Goal: Task Accomplishment & Management: Use online tool/utility

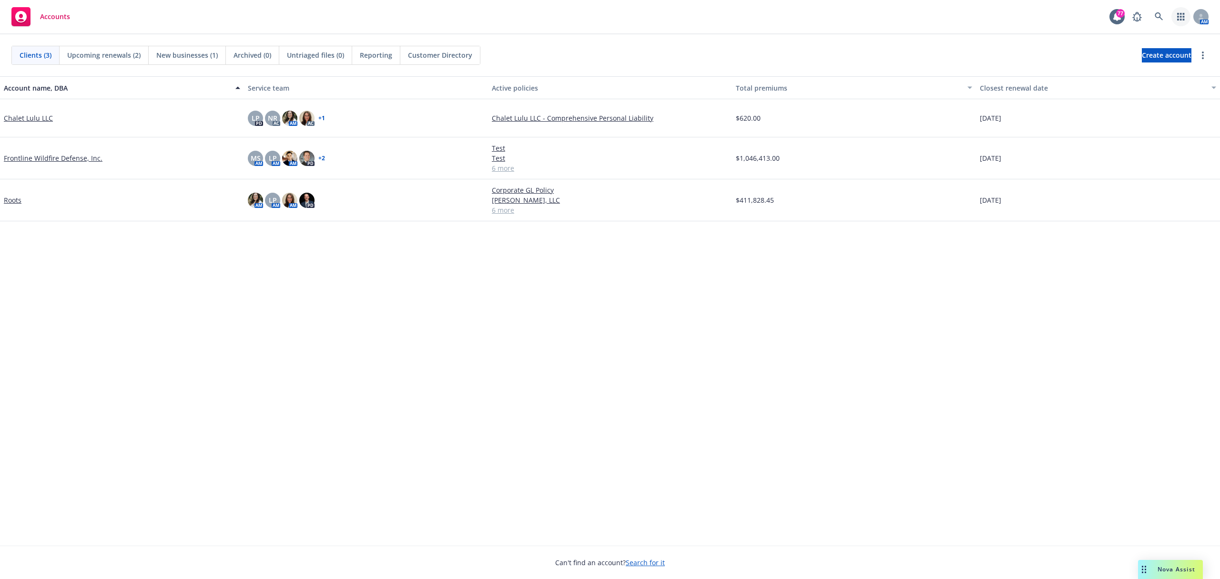
click at [1176, 19] on link "button" at bounding box center [1180, 16] width 19 height 19
click at [1130, 66] on span "Coverage Gap Analysis" at bounding box center [1099, 66] width 73 height 8
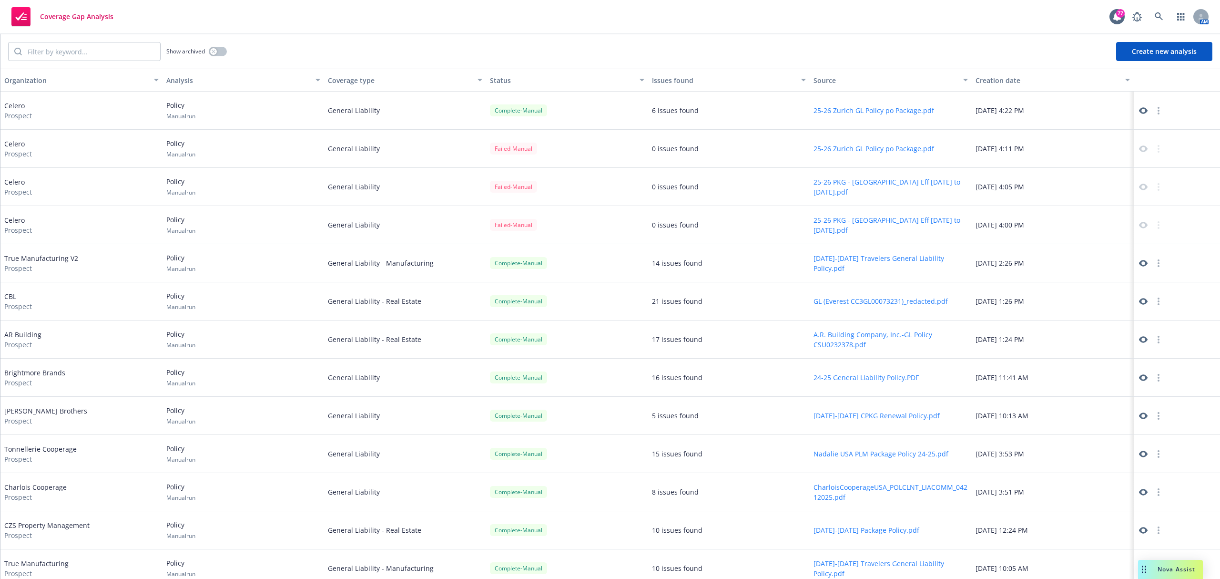
click at [1139, 113] on icon at bounding box center [1143, 110] width 9 height 9
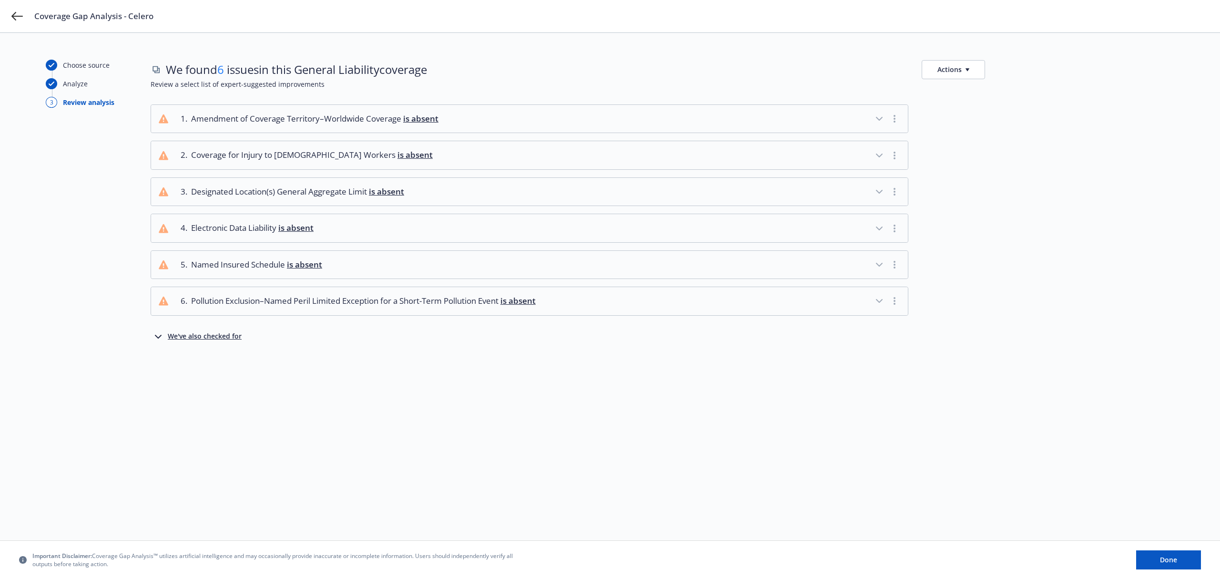
click at [190, 340] on div "We've also checked for" at bounding box center [205, 336] width 74 height 11
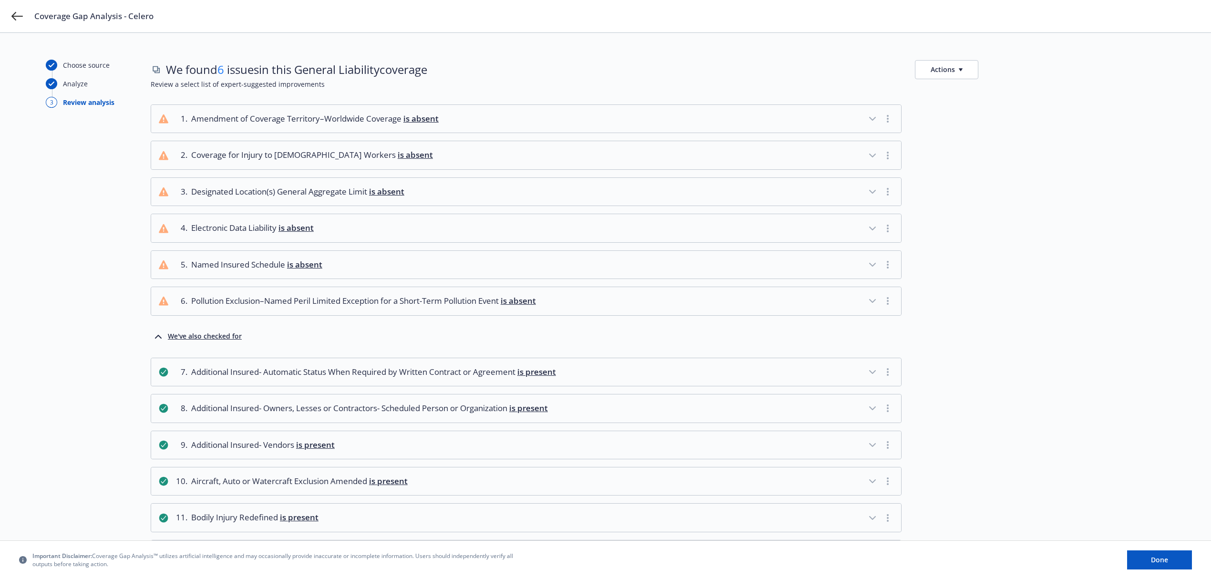
drag, startPoint x: 875, startPoint y: 231, endPoint x: 872, endPoint y: 234, distance: 5.1
click at [874, 232] on icon "button" at bounding box center [871, 228] width 11 height 11
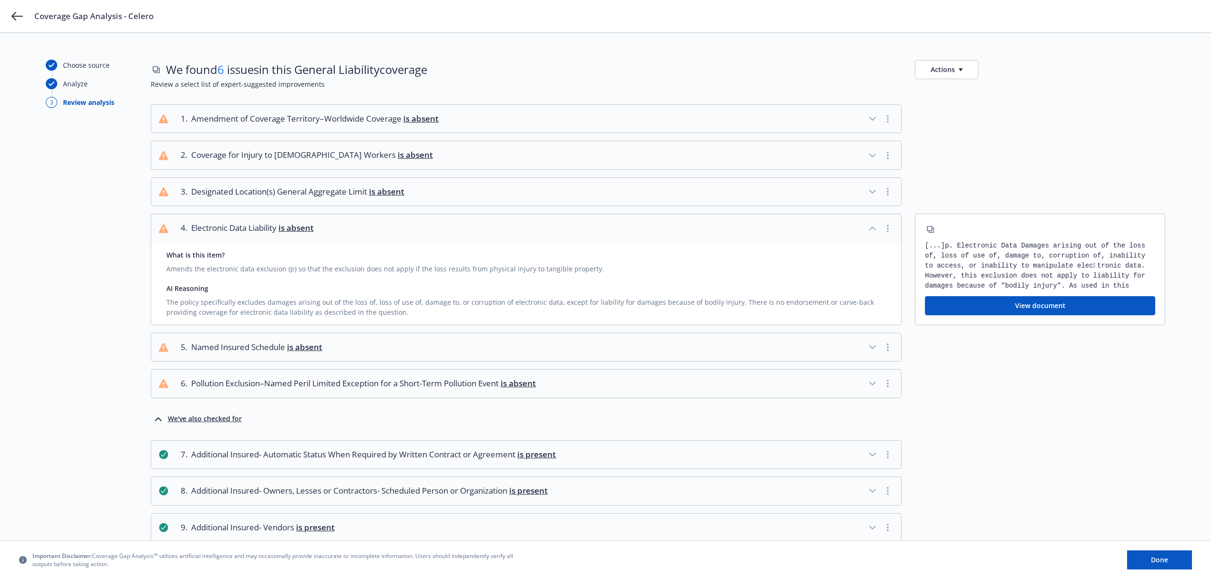
click at [872, 197] on icon "button" at bounding box center [871, 191] width 11 height 11
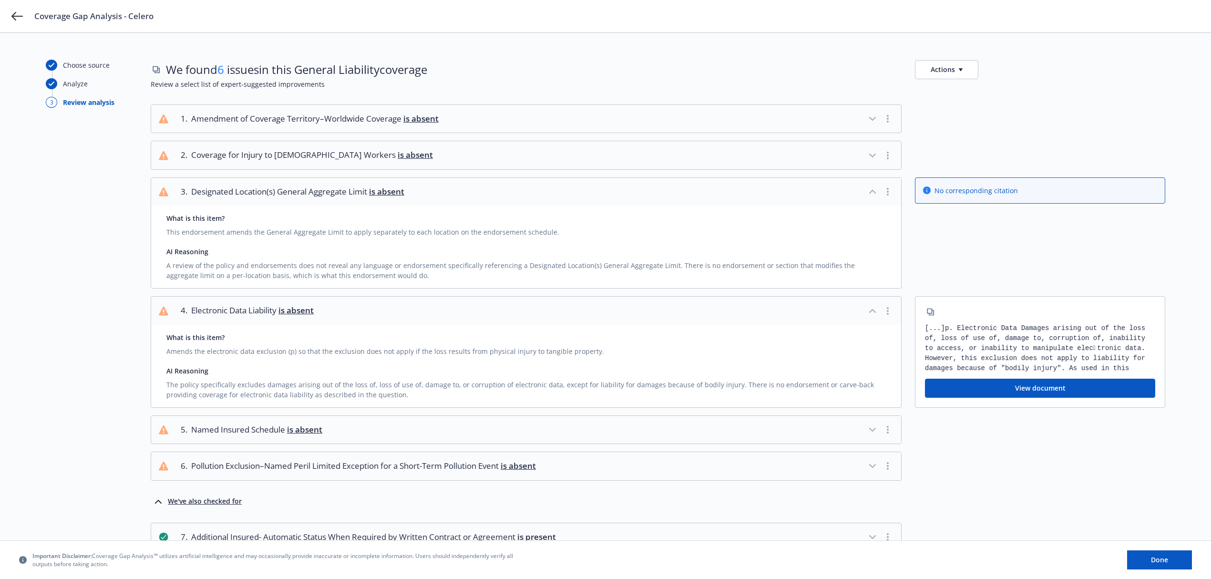
click at [874, 157] on icon "button" at bounding box center [871, 155] width 11 height 11
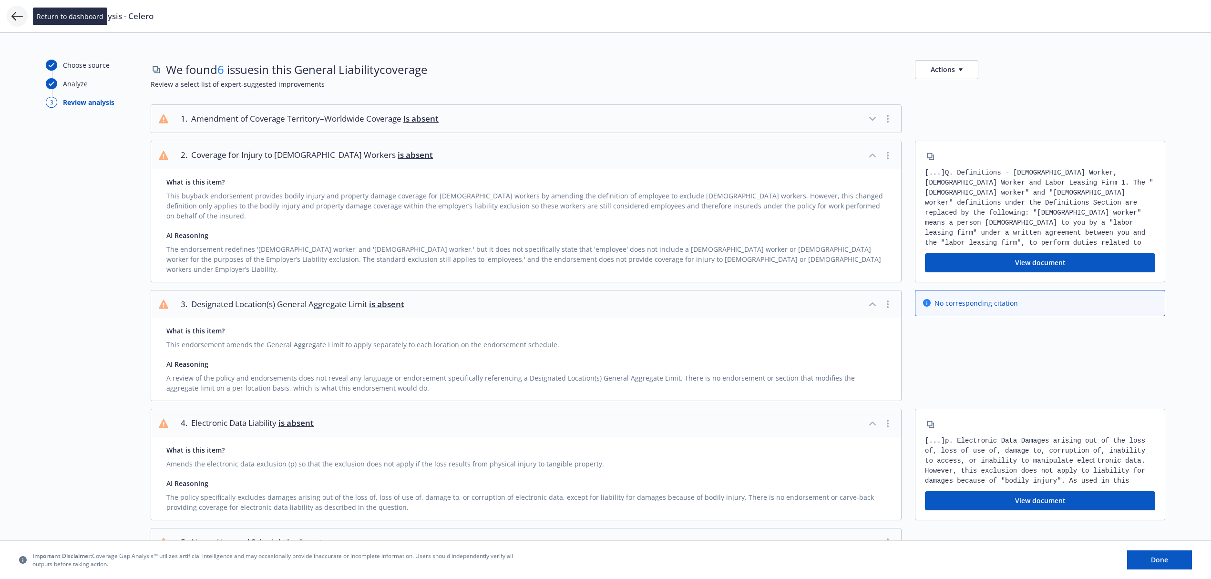
click at [16, 18] on icon at bounding box center [16, 15] width 11 height 11
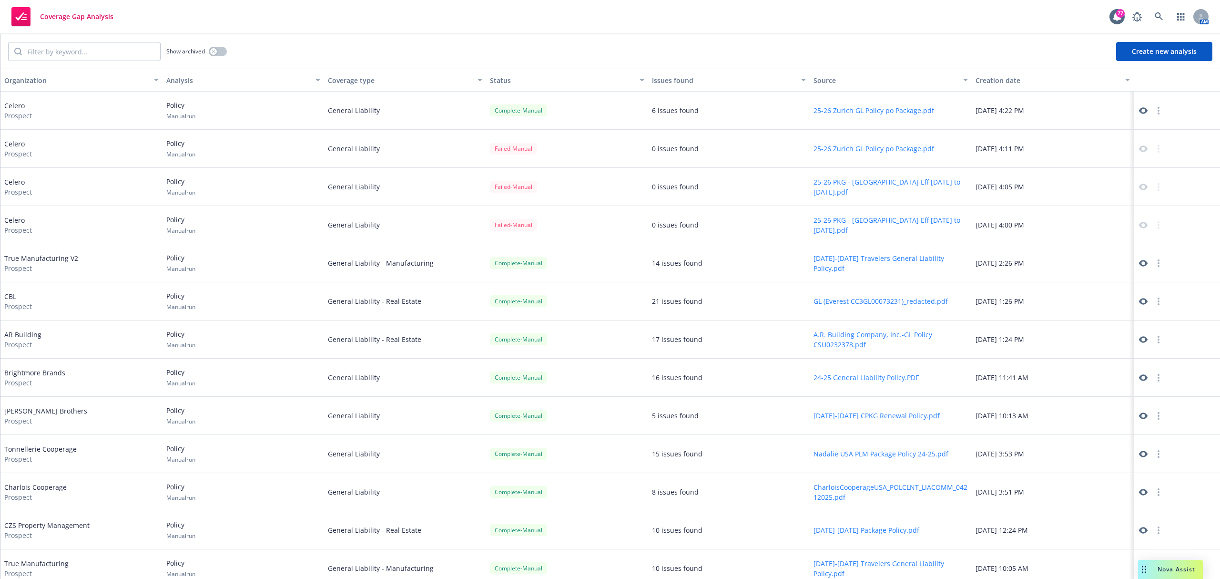
click at [1153, 112] on button "button" at bounding box center [1158, 110] width 11 height 11
click at [1049, 117] on div "[DATE] 4:22 PM" at bounding box center [1053, 111] width 162 height 38
click at [1148, 57] on button "Create new analysis" at bounding box center [1164, 51] width 96 height 19
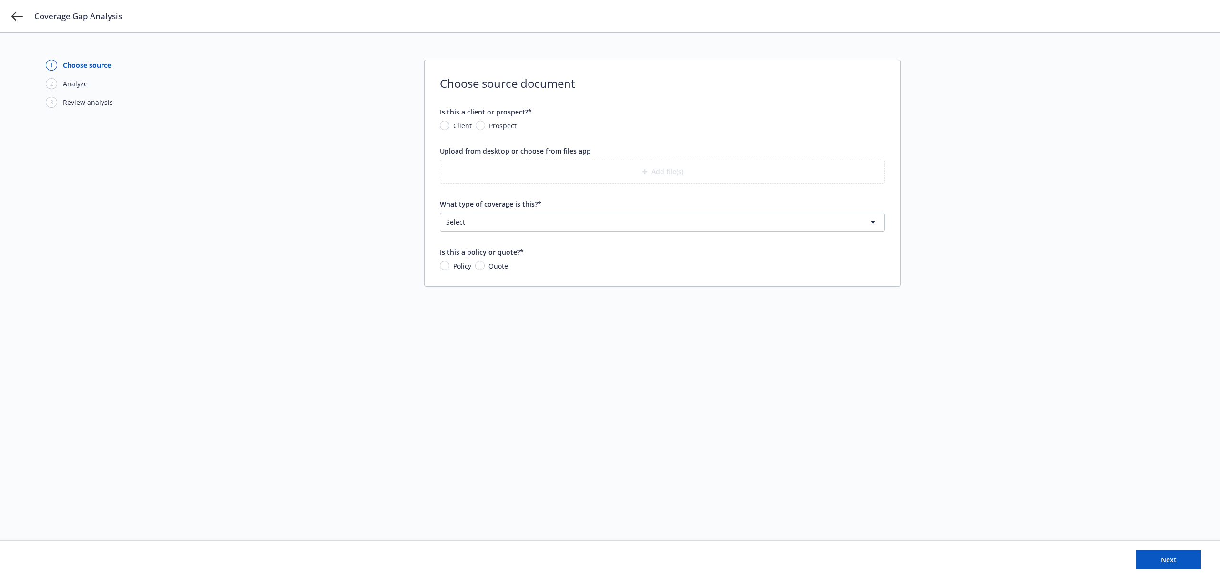
click at [485, 126] on span "Prospect" at bounding box center [500, 126] width 31 height 10
click at [484, 126] on input "Prospect" at bounding box center [481, 126] width 10 height 10
radio input "true"
click at [553, 172] on input "What is the prospect's name?*" at bounding box center [662, 169] width 444 height 18
type input "Celero"
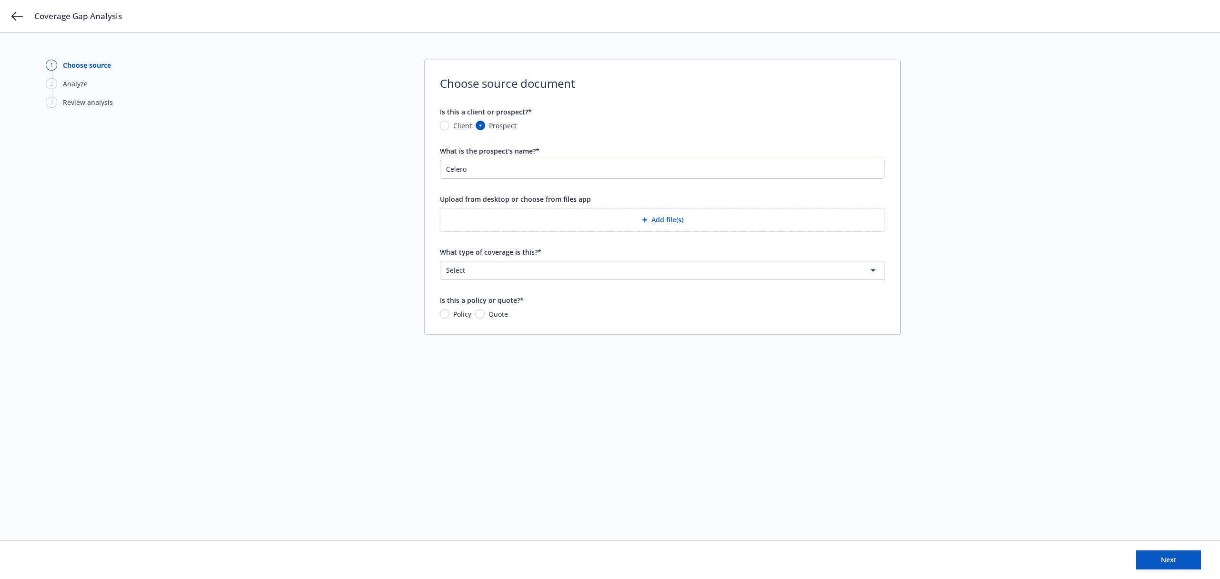
click at [659, 220] on button "Add file(s)" at bounding box center [662, 220] width 445 height 24
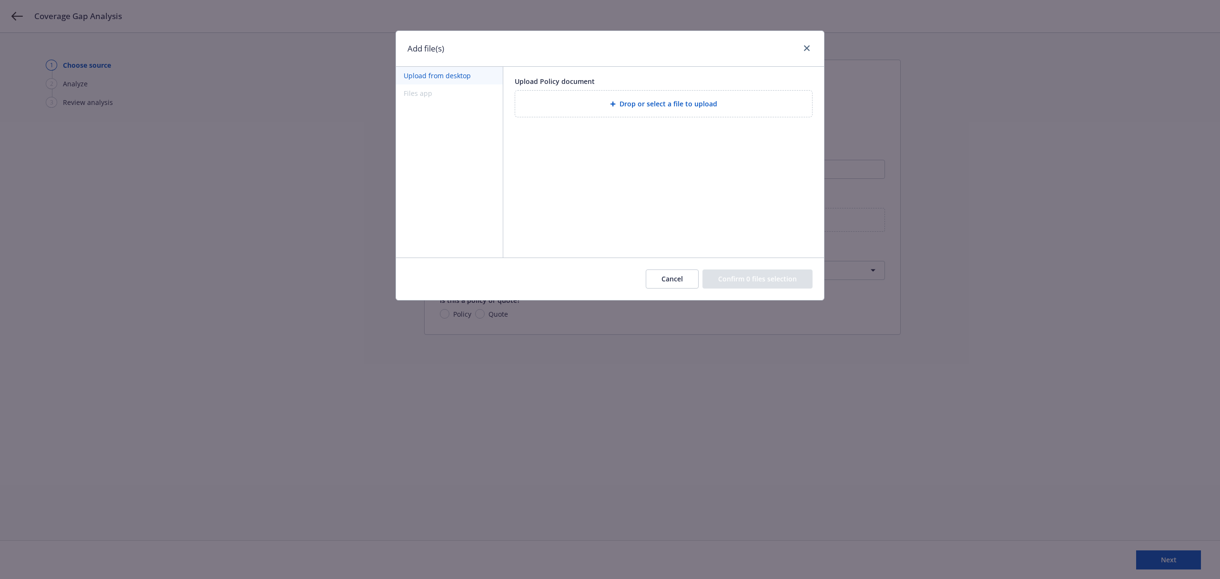
click at [683, 110] on div "Drop or select a file to upload" at bounding box center [663, 104] width 297 height 26
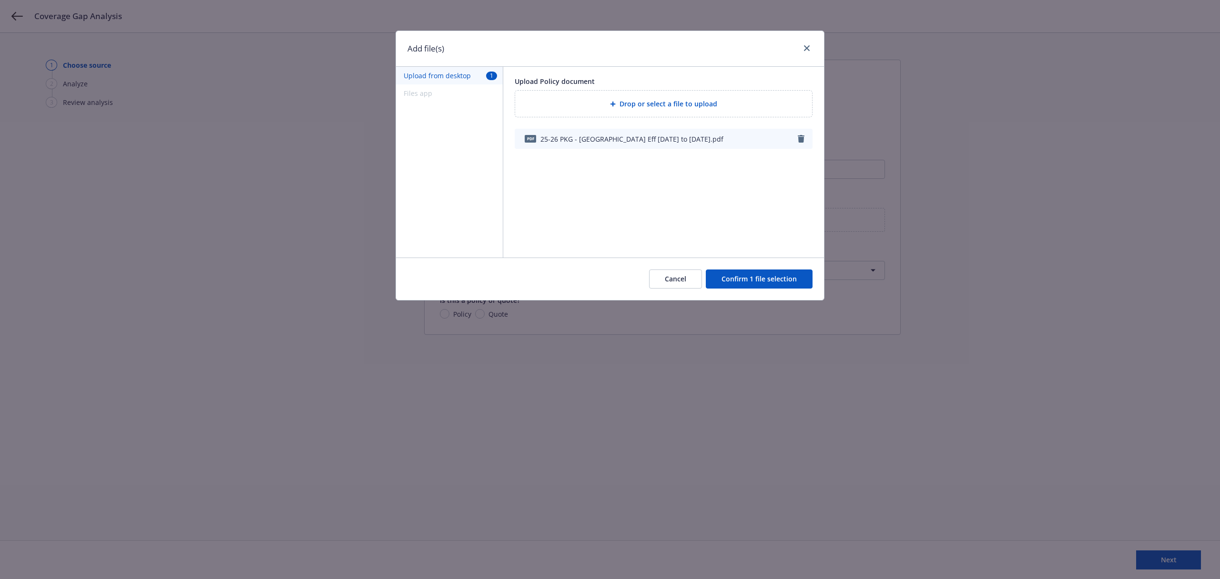
click at [782, 286] on button "Confirm 1 file selection" at bounding box center [759, 278] width 107 height 19
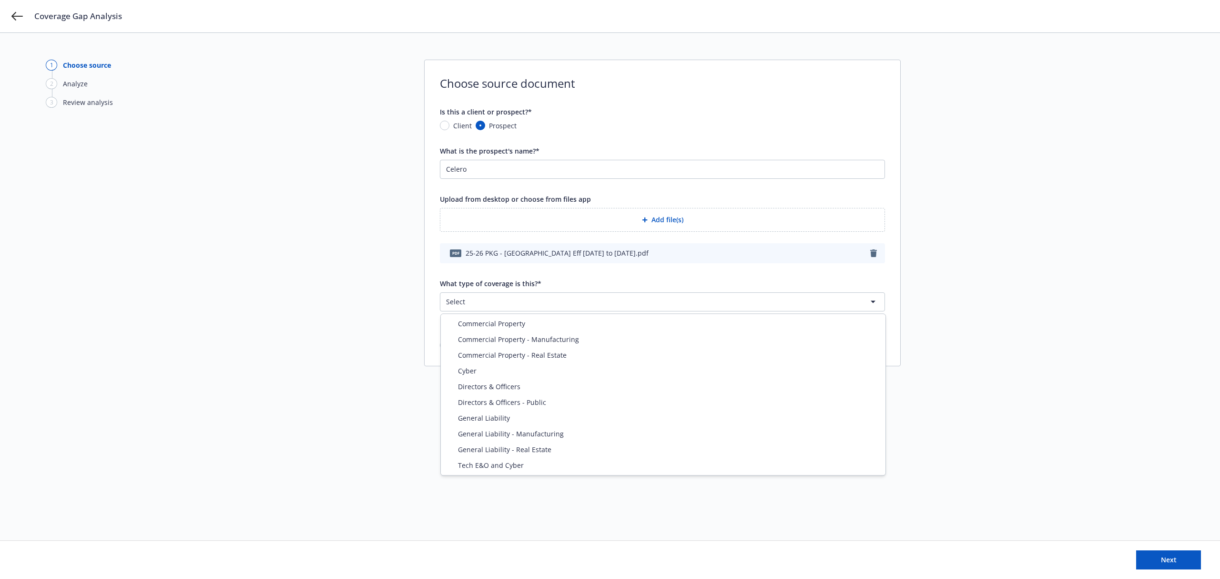
click at [540, 302] on html "Coverage Gap Analysis 1 Choose source 2 Analyze 3 Review analysis Choose source…" at bounding box center [610, 289] width 1220 height 579
select select "PROPERTY"
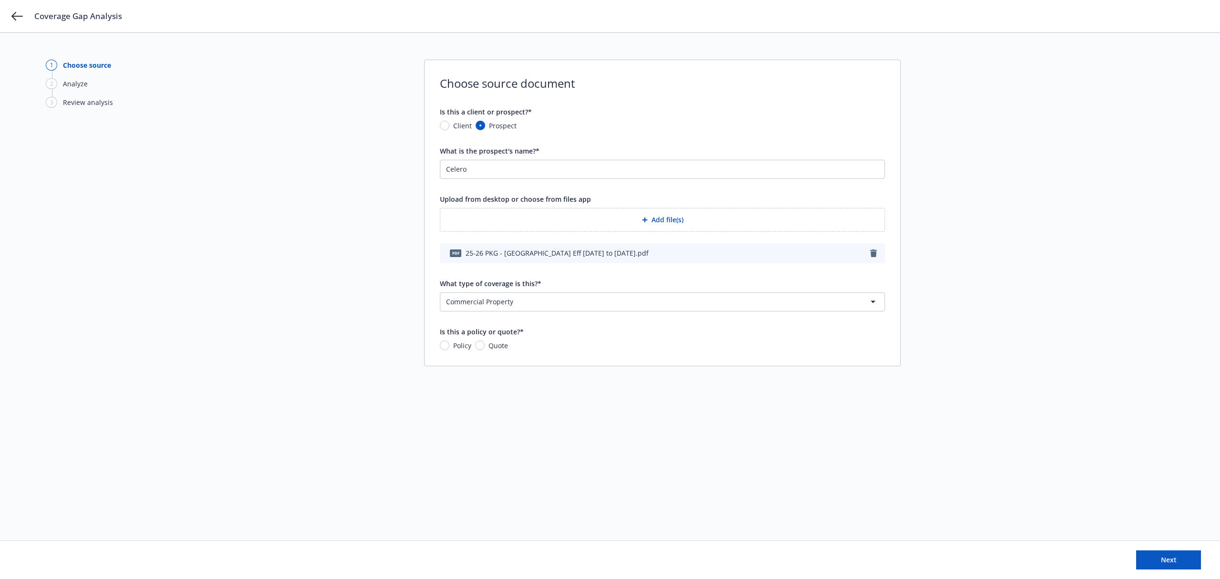
click at [449, 348] on span "Policy" at bounding box center [460, 345] width 22 height 10
click at [449, 348] on input "Policy" at bounding box center [445, 345] width 10 height 10
radio input "true"
click at [1171, 566] on button "Next" at bounding box center [1168, 559] width 65 height 19
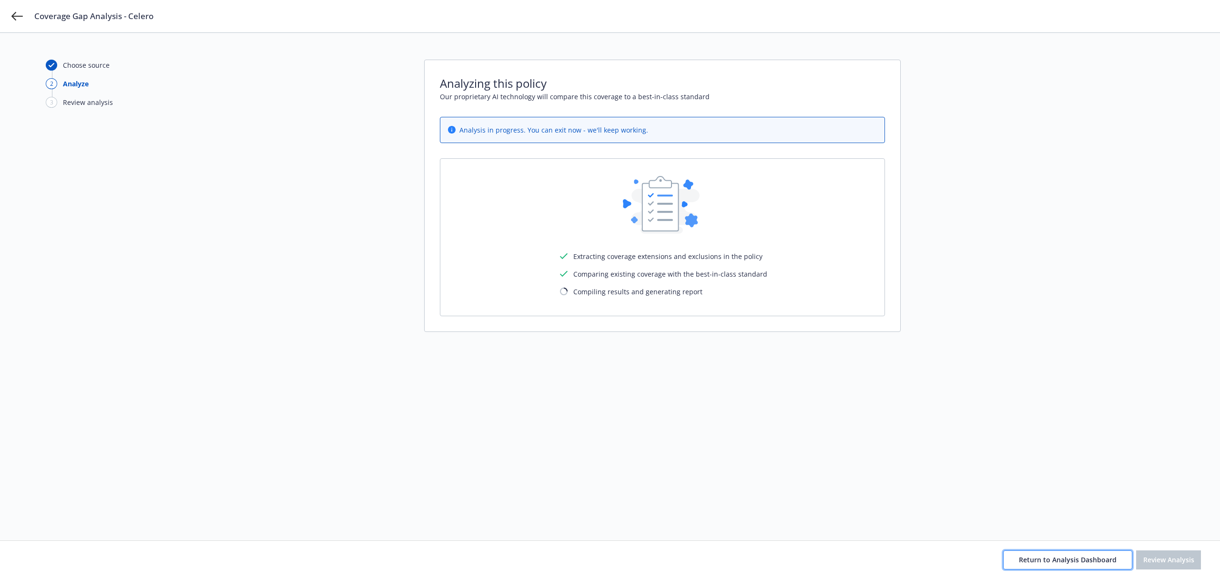
click at [1092, 563] on span "Return to Analysis Dashboard" at bounding box center [1068, 559] width 98 height 9
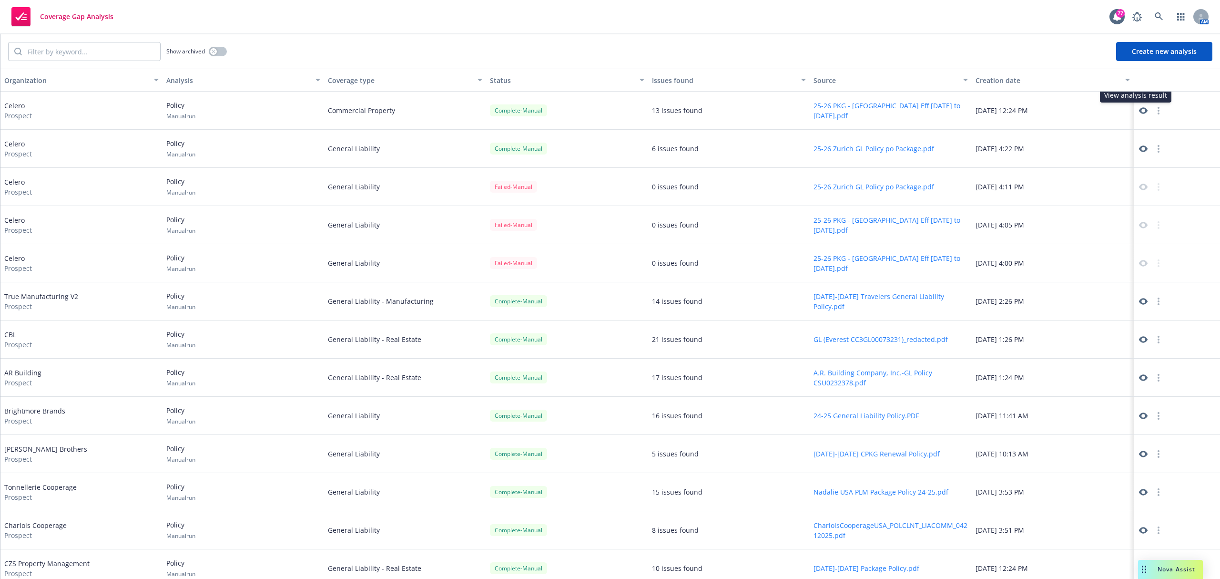
click at [1139, 112] on icon at bounding box center [1143, 110] width 9 height 7
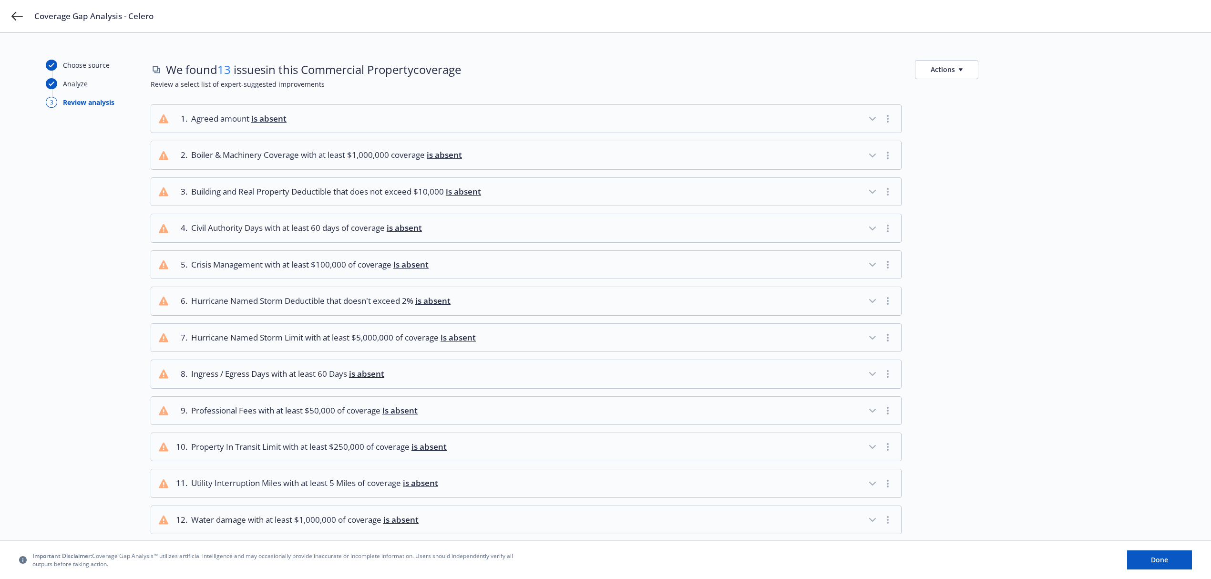
click at [871, 119] on icon "button" at bounding box center [872, 118] width 6 height 3
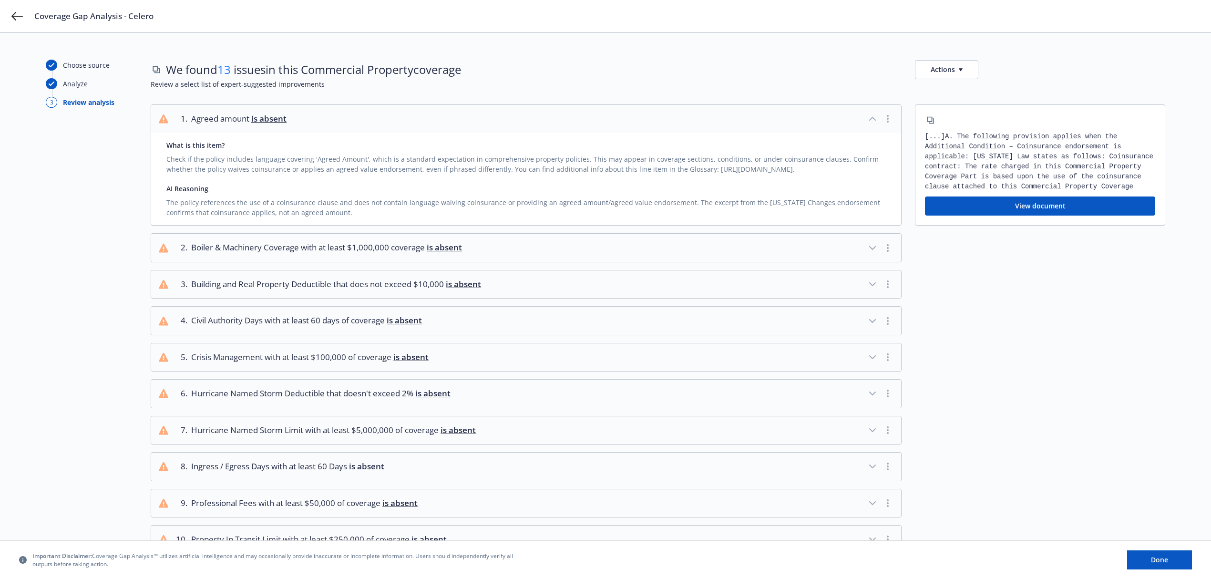
click at [871, 119] on icon "button" at bounding box center [871, 118] width 11 height 11
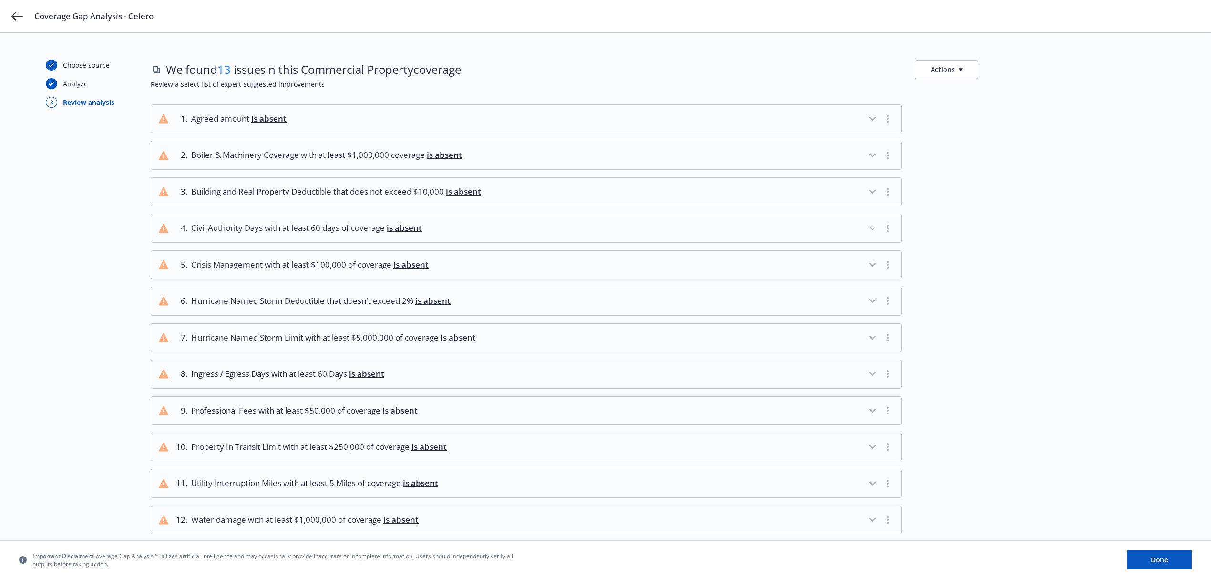
scroll to position [63, 0]
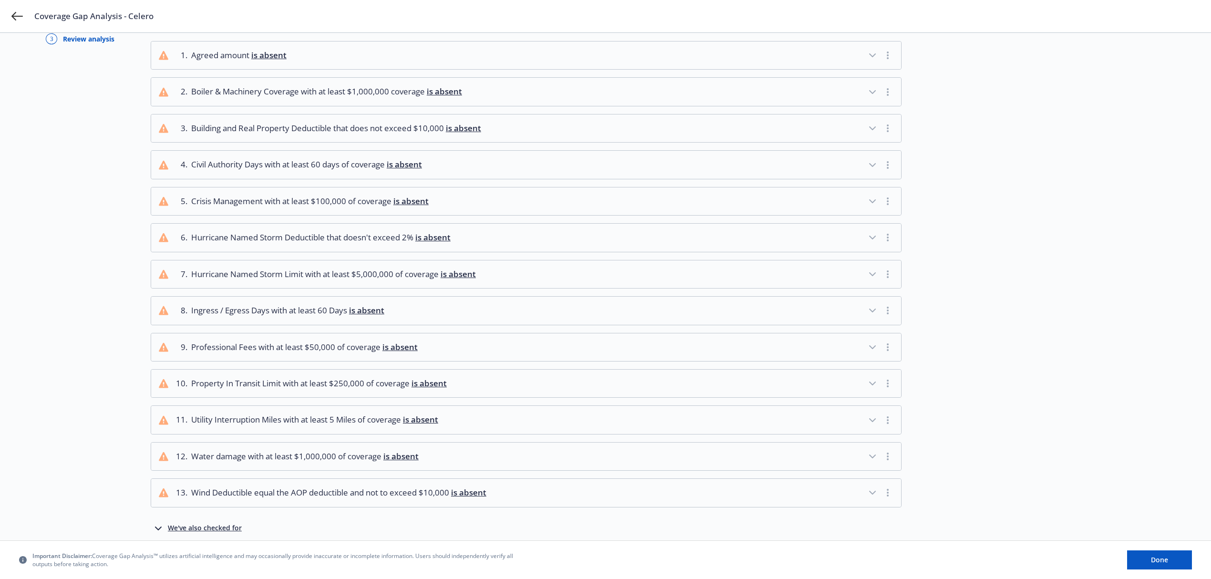
click at [867, 130] on icon "button" at bounding box center [871, 127] width 11 height 11
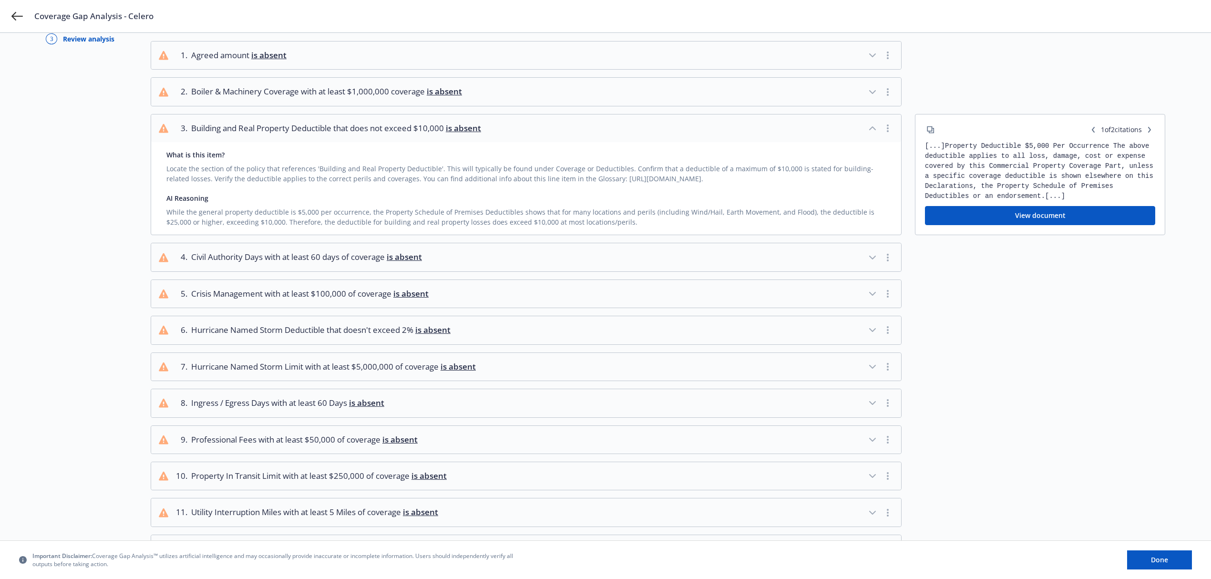
click at [877, 130] on icon "button" at bounding box center [871, 127] width 11 height 11
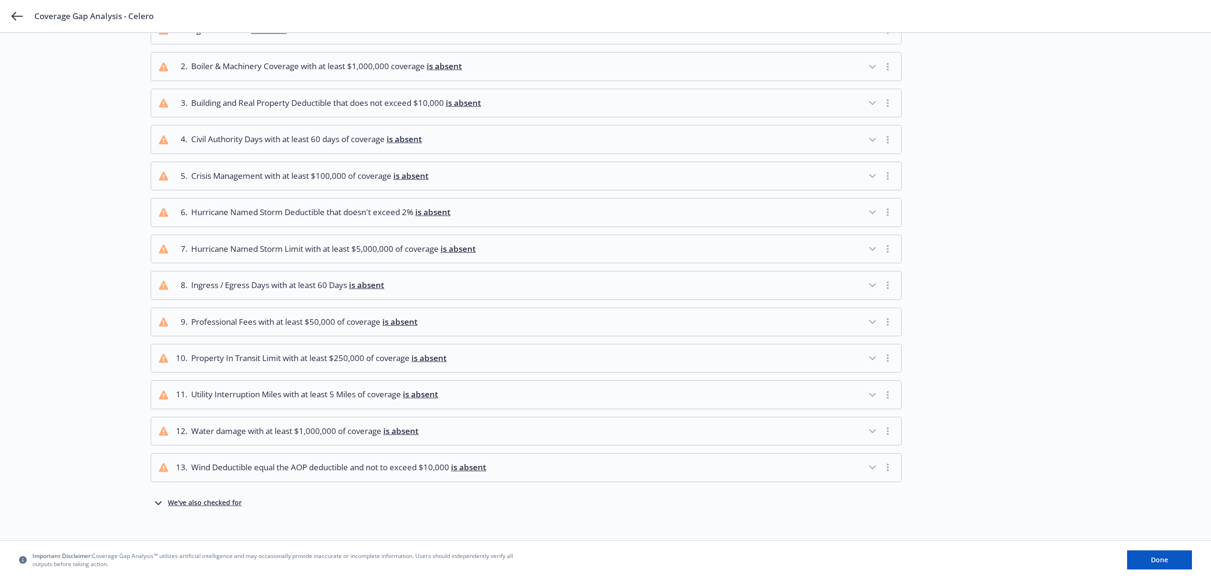
scroll to position [103, 0]
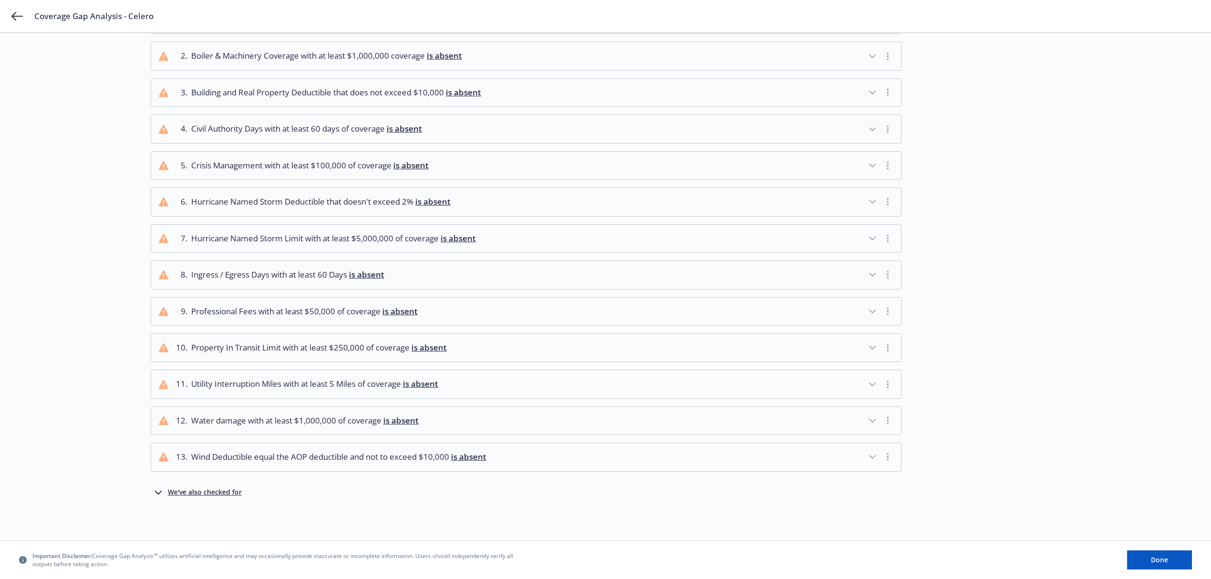
click at [866, 198] on button "6 . Hurricane Named Storm Deductible that doesn't exceed 2% is absent" at bounding box center [526, 202] width 750 height 28
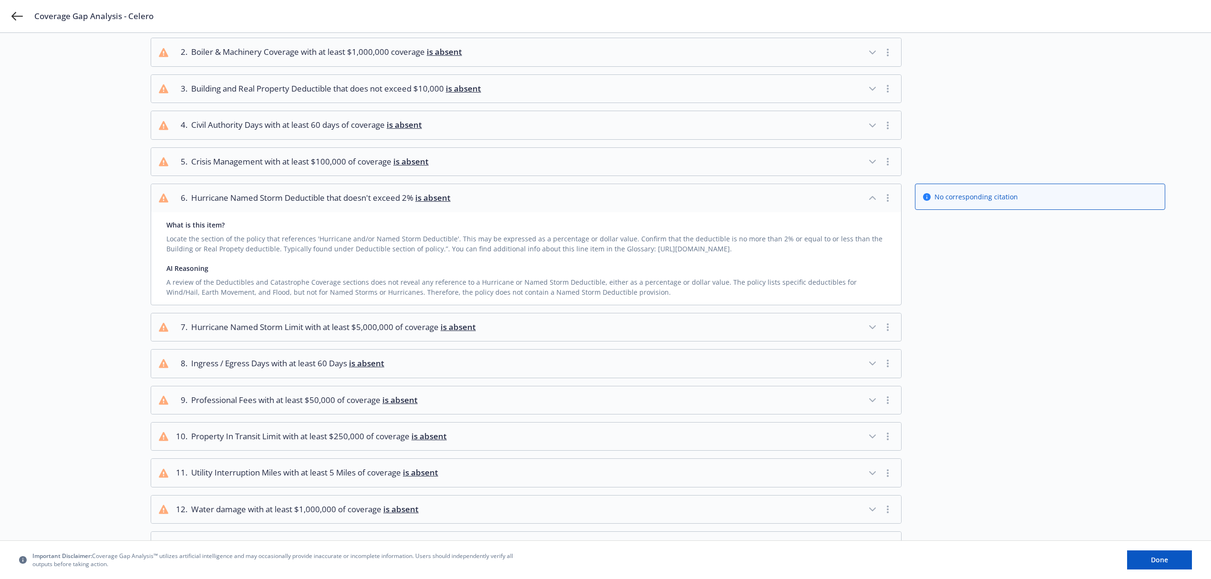
click at [866, 198] on button "6 . Hurricane Named Storm Deductible that doesn't exceed 2% is absent" at bounding box center [526, 198] width 750 height 28
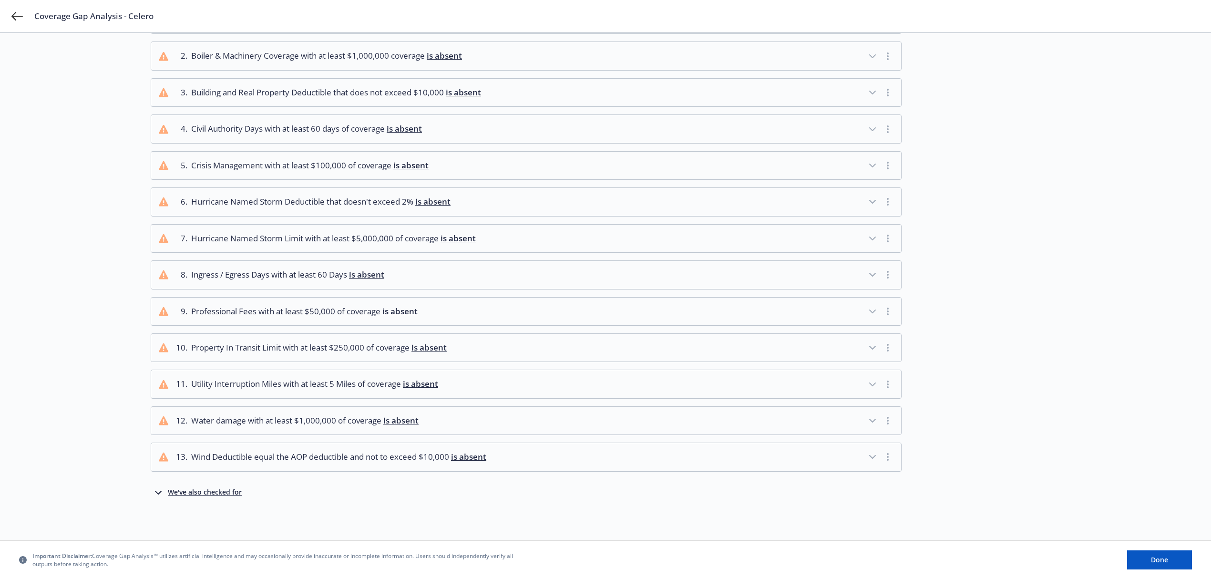
click at [872, 342] on icon "button" at bounding box center [871, 347] width 11 height 11
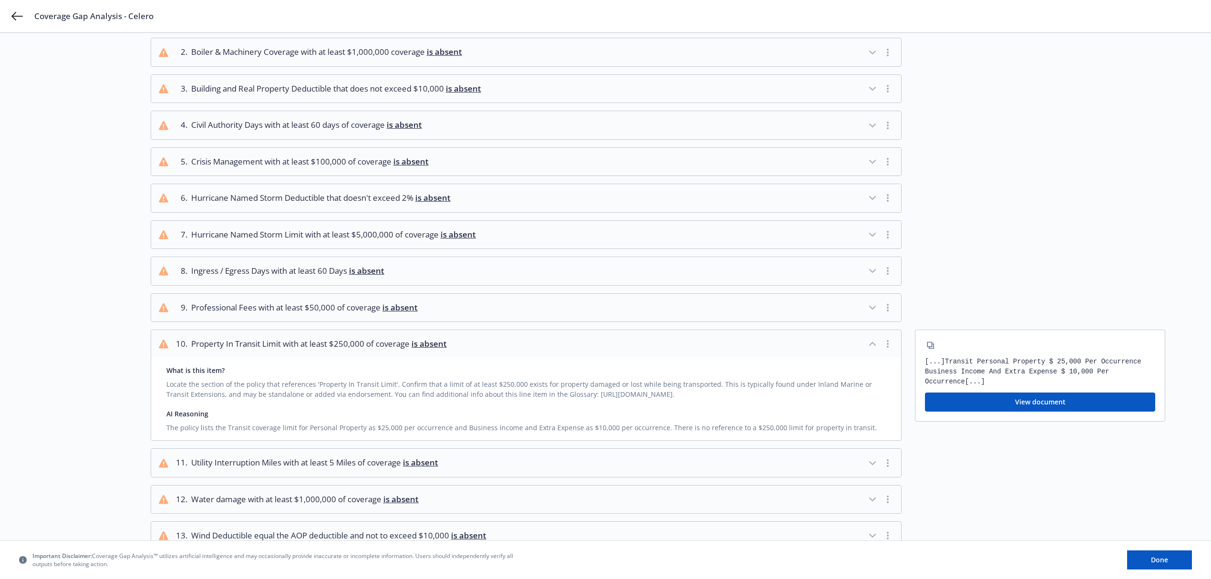
click at [869, 345] on icon "button" at bounding box center [871, 343] width 11 height 11
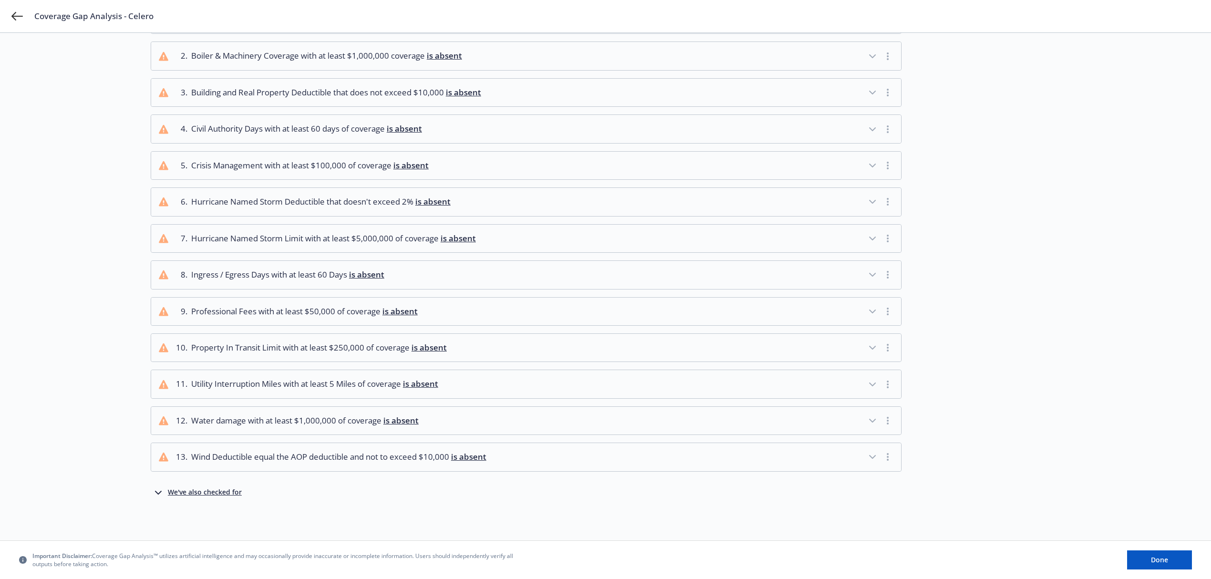
click at [872, 420] on icon "button" at bounding box center [871, 420] width 11 height 11
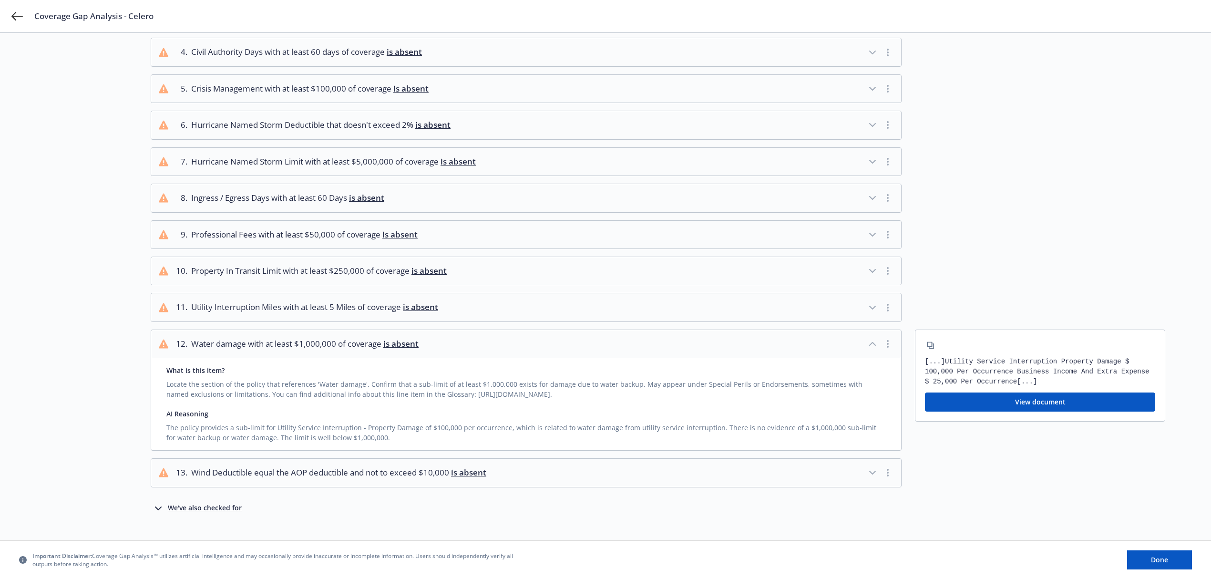
scroll to position [195, 0]
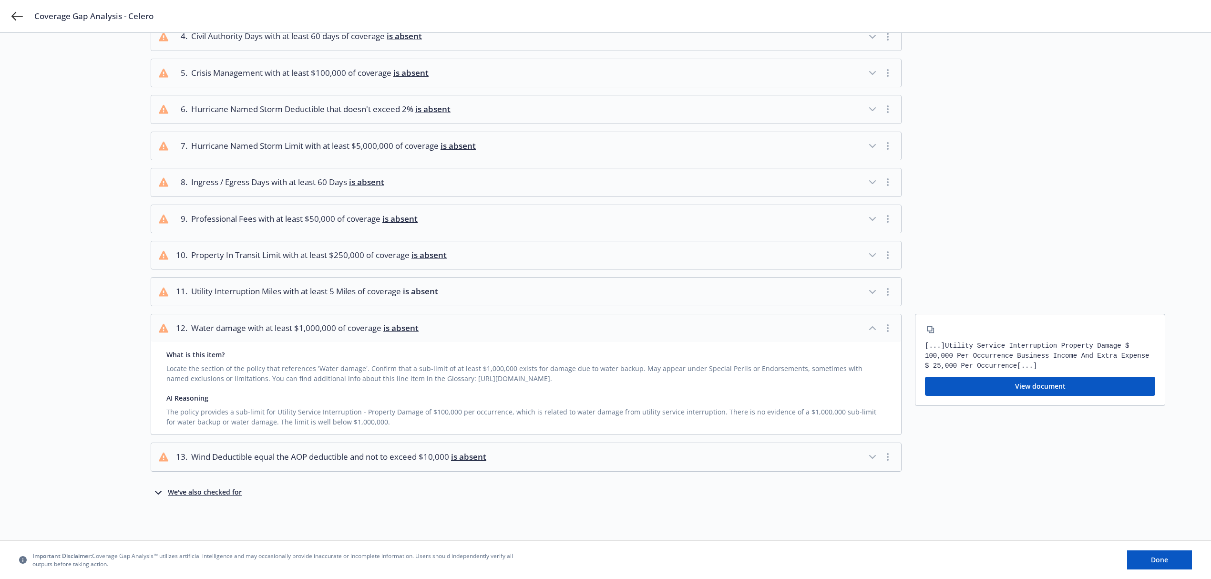
click at [866, 325] on icon "button" at bounding box center [871, 327] width 11 height 11
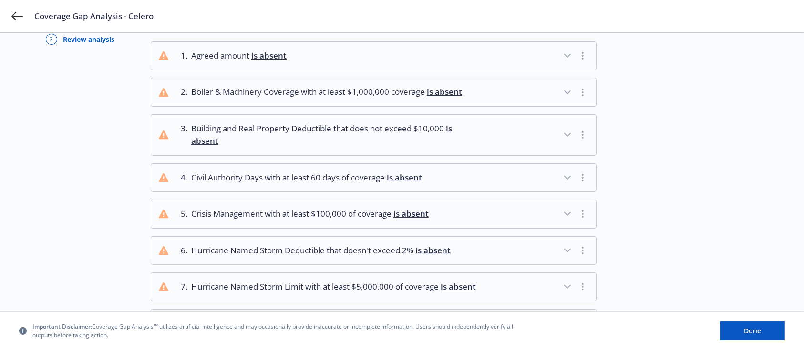
scroll to position [63, 0]
click at [564, 89] on icon "button" at bounding box center [566, 91] width 11 height 11
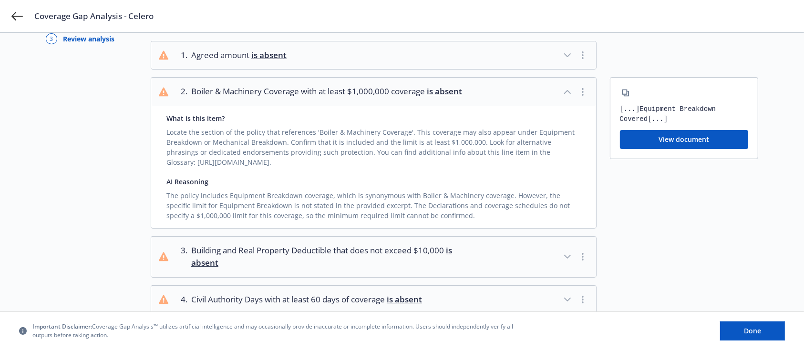
click at [566, 261] on icon "button" at bounding box center [566, 256] width 11 height 11
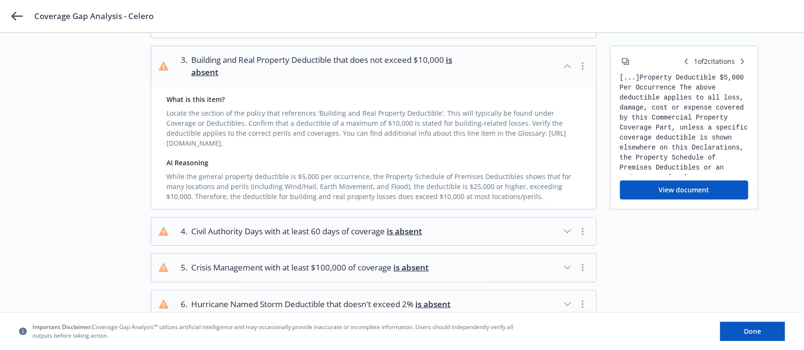
scroll to position [317, 0]
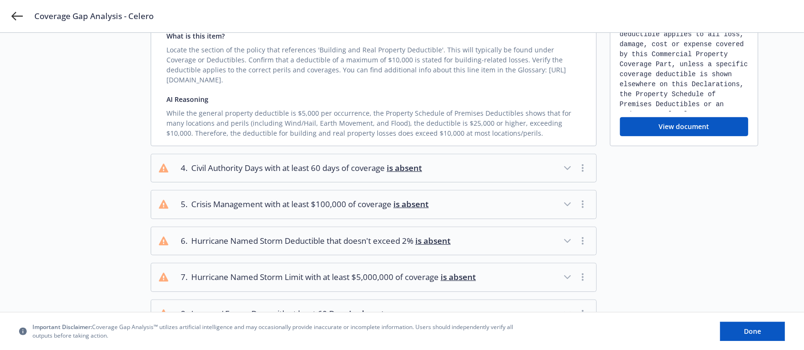
click at [567, 163] on icon "button" at bounding box center [566, 168] width 11 height 11
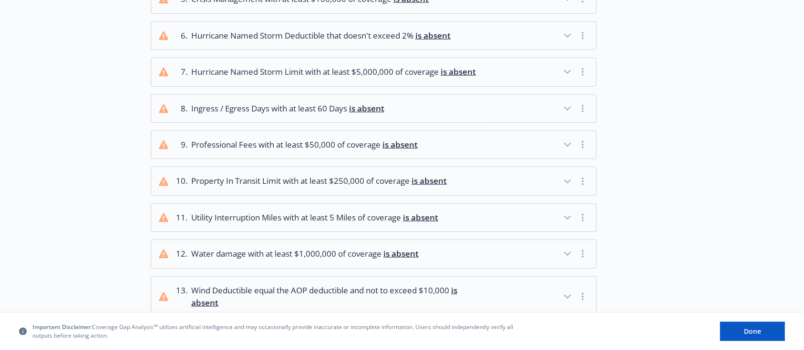
scroll to position [698, 0]
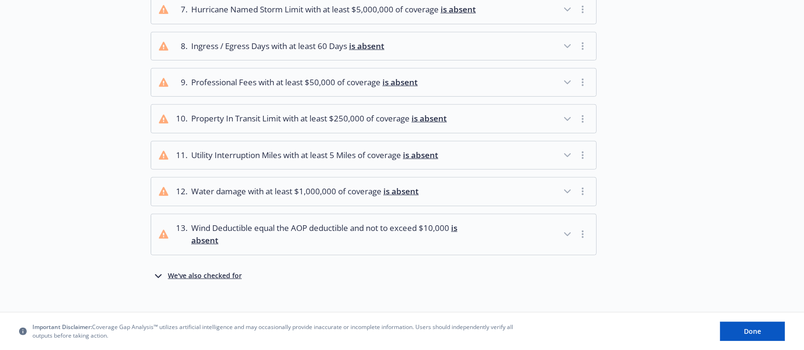
click at [568, 186] on icon "button" at bounding box center [566, 191] width 11 height 11
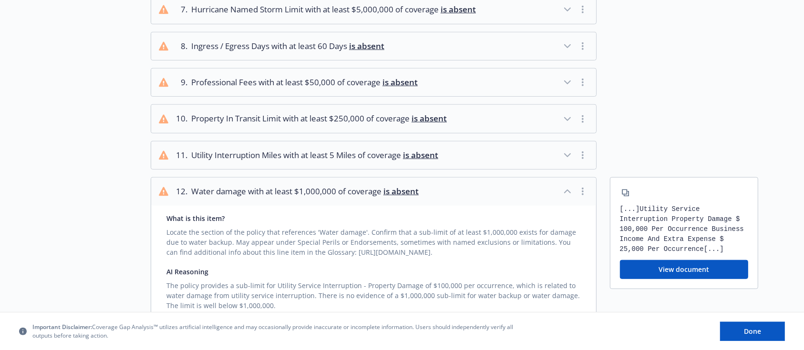
click at [565, 118] on icon "button" at bounding box center [567, 119] width 6 height 3
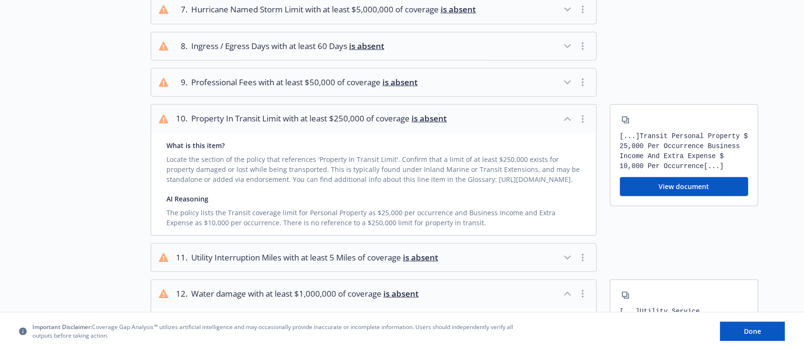
drag, startPoint x: 569, startPoint y: 36, endPoint x: 563, endPoint y: 37, distance: 6.3
click at [569, 41] on icon "button" at bounding box center [566, 46] width 11 height 11
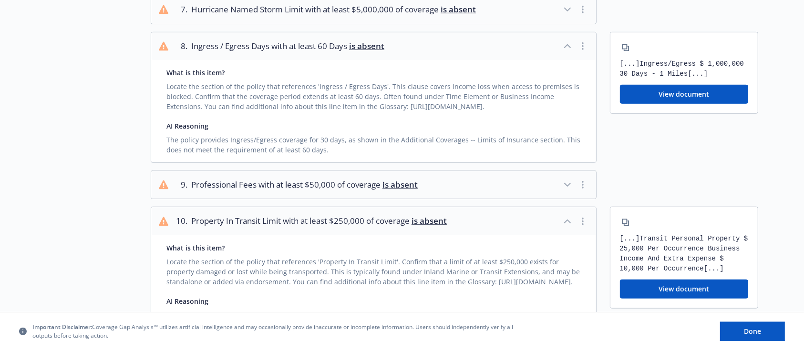
click at [571, 179] on icon "button" at bounding box center [566, 184] width 11 height 11
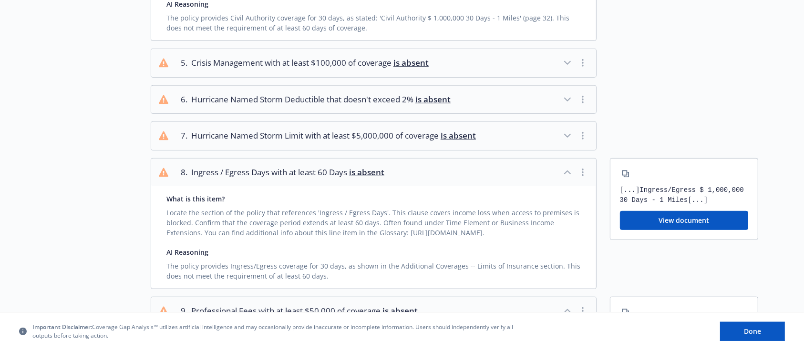
scroll to position [571, 0]
click at [570, 94] on icon "button" at bounding box center [566, 99] width 11 height 11
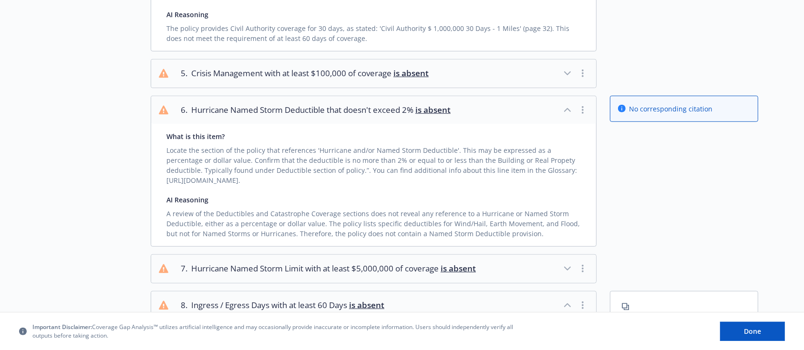
scroll to position [444, 0]
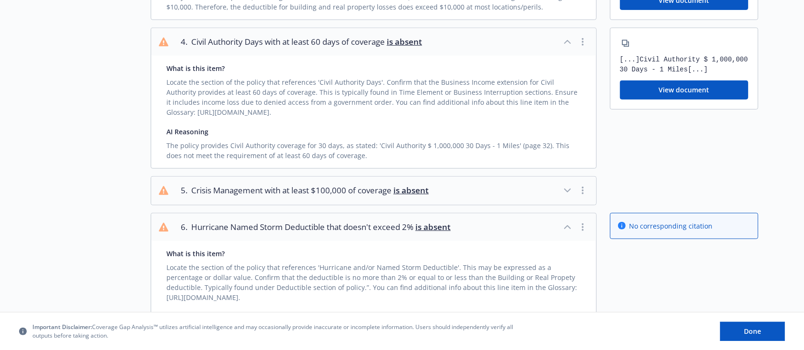
click at [570, 185] on icon "button" at bounding box center [566, 190] width 11 height 11
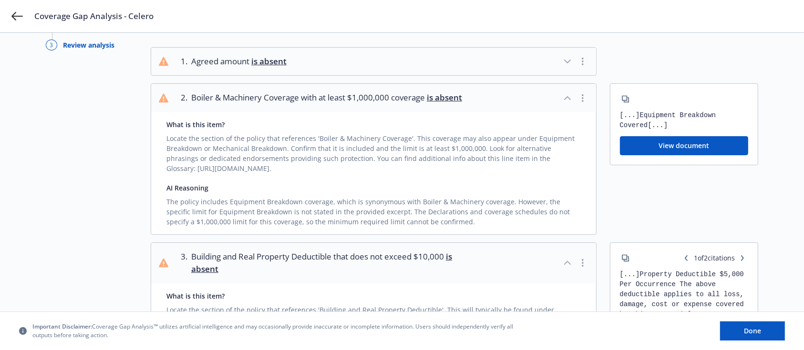
scroll to position [0, 0]
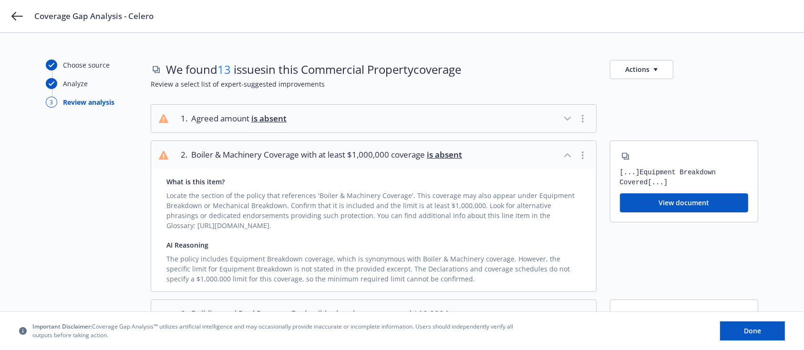
drag, startPoint x: 569, startPoint y: 116, endPoint x: 561, endPoint y: 117, distance: 7.7
click at [567, 116] on icon "button" at bounding box center [566, 118] width 11 height 11
